Goal: Information Seeking & Learning: Find specific fact

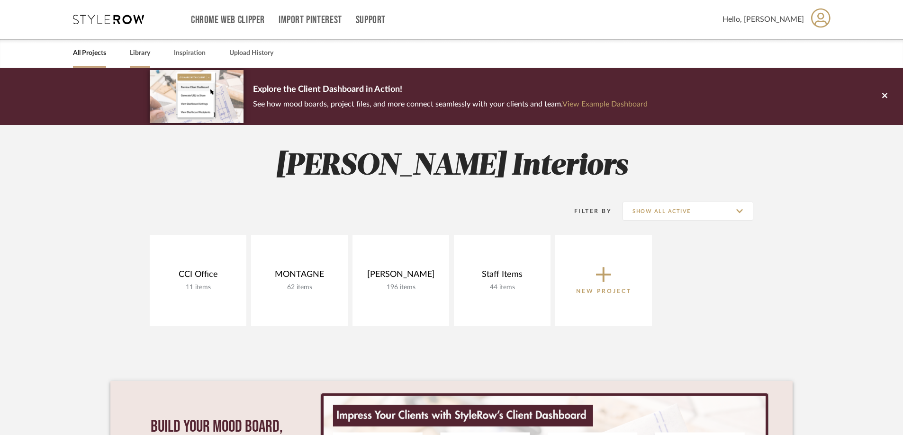
click at [136, 54] on link "Library" at bounding box center [140, 53] width 20 height 13
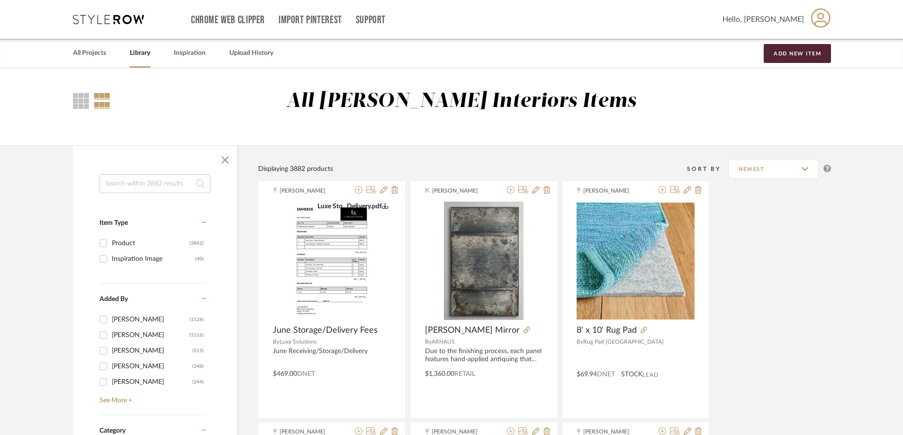
click at [141, 187] on input at bounding box center [154, 183] width 111 height 19
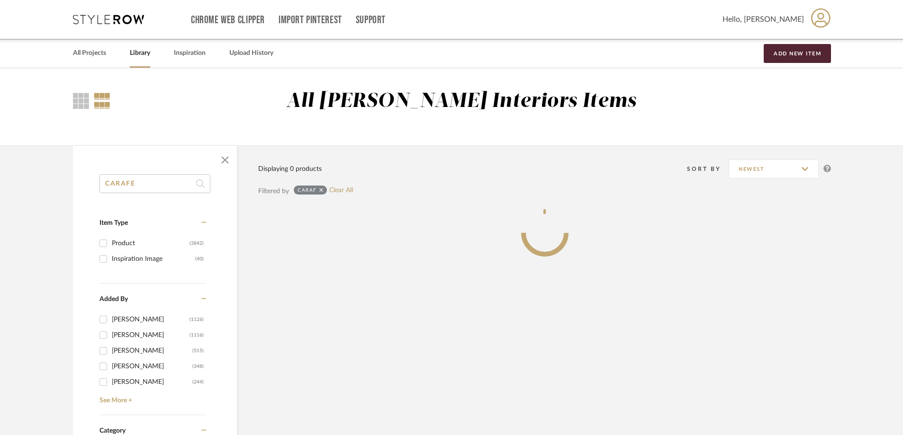
type input "CARAFE"
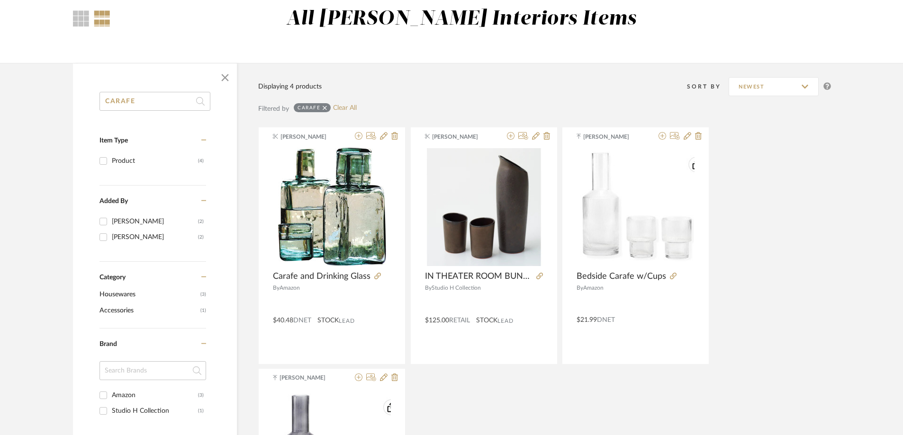
scroll to position [95, 0]
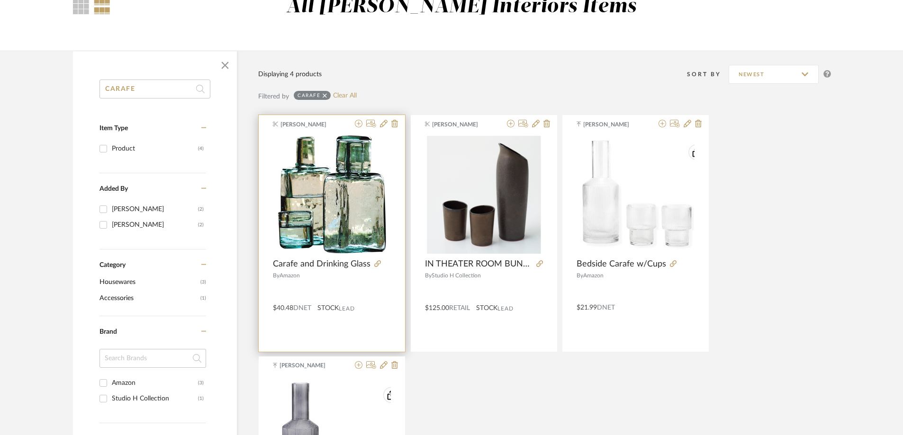
click at [304, 264] on span "Carafe and Drinking Glass" at bounding box center [322, 264] width 98 height 10
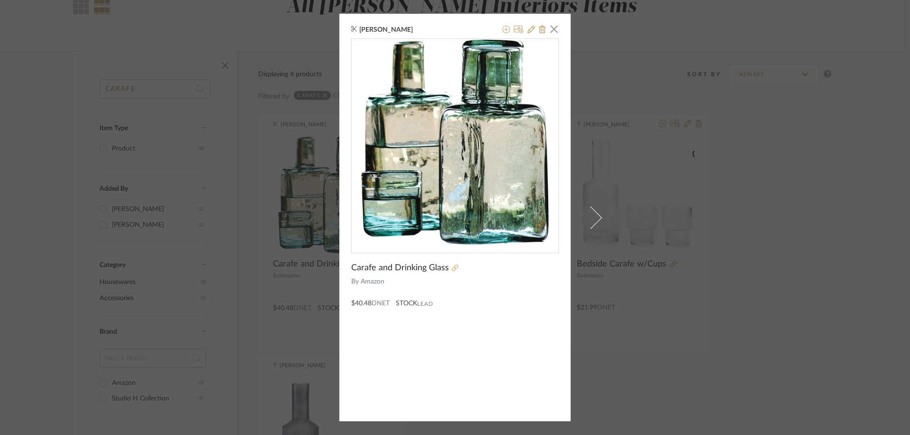
click at [452, 268] on icon at bounding box center [455, 268] width 7 height 7
drag, startPoint x: 695, startPoint y: 171, endPoint x: 701, endPoint y: 169, distance: 6.9
click at [695, 171] on div "[PERSON_NAME] × Carafe and Drinking Glass By Amazon $40.48 DNET STOCK Lead" at bounding box center [455, 217] width 910 height 435
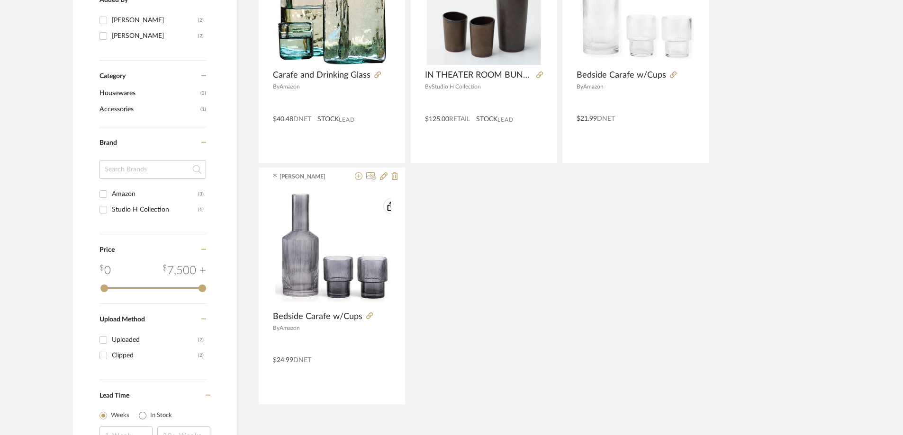
scroll to position [284, 0]
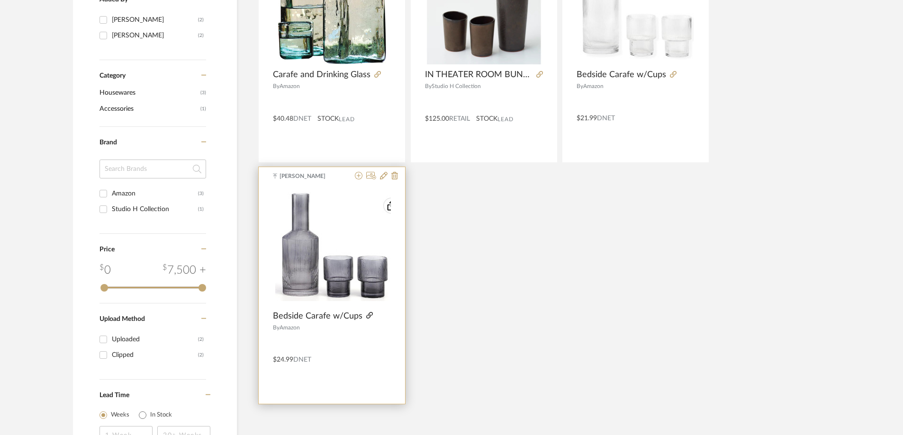
click at [367, 317] on icon at bounding box center [369, 315] width 7 height 7
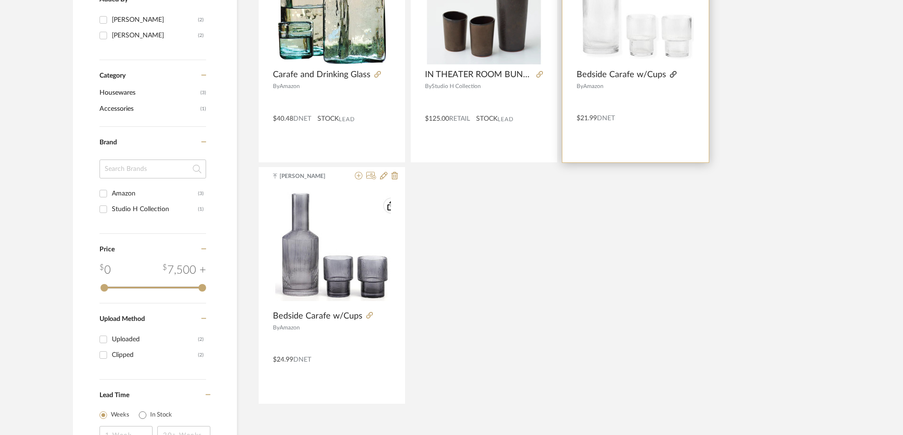
click at [670, 75] on icon at bounding box center [673, 74] width 7 height 7
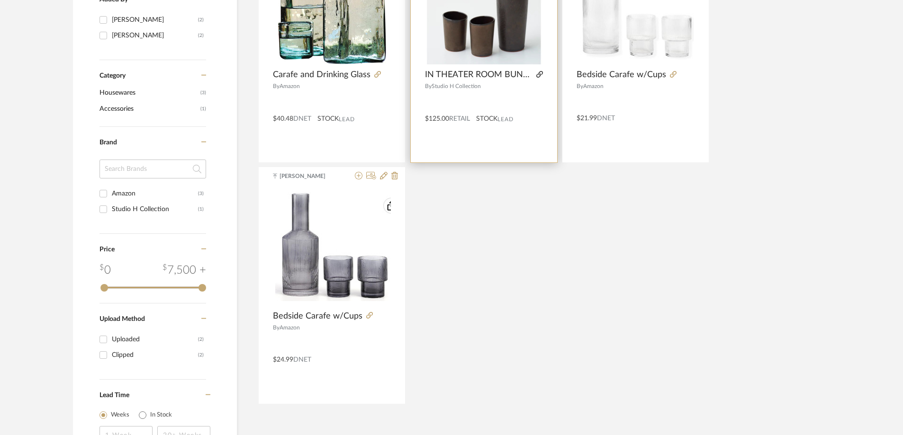
click at [541, 73] on icon at bounding box center [539, 74] width 7 height 7
